Goal: Task Accomplishment & Management: Complete application form

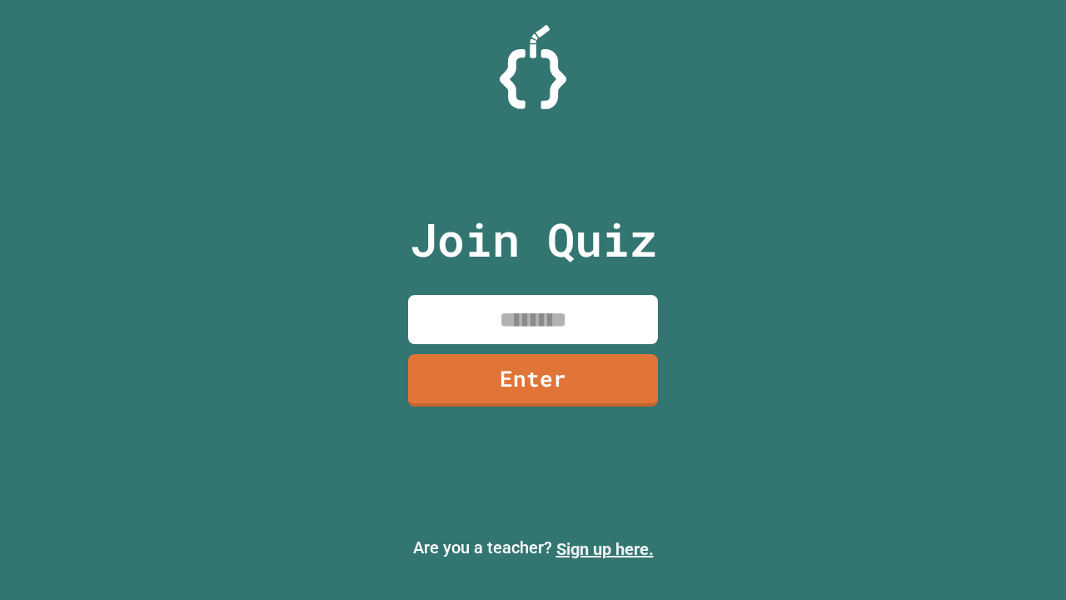
click at [605, 549] on link "Sign up here." at bounding box center [604, 549] width 97 height 20
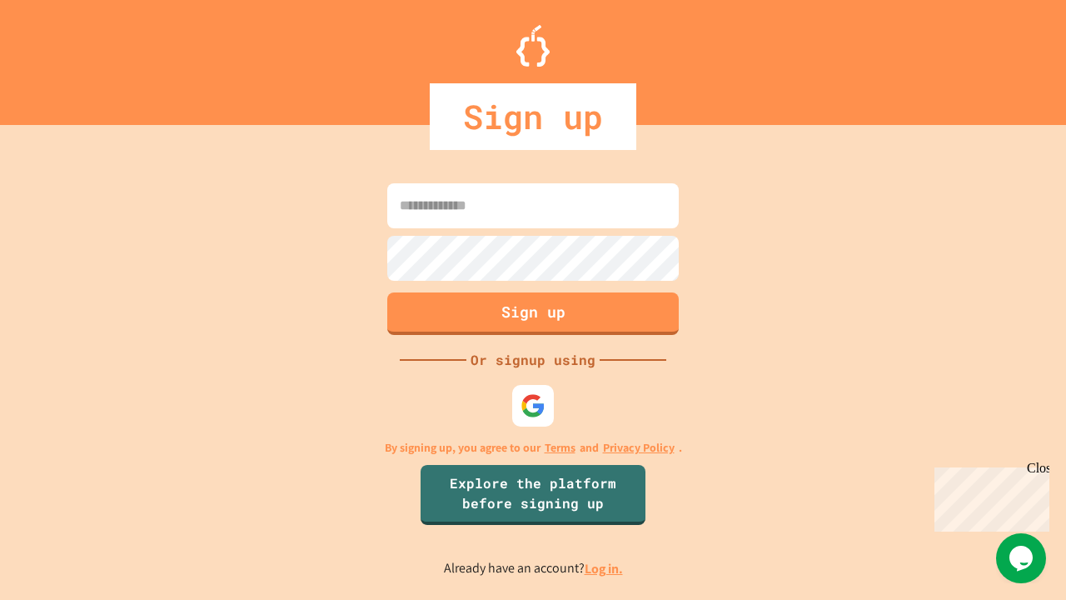
click at [605, 568] on link "Log in." at bounding box center [604, 568] width 38 height 17
